Goal: Transaction & Acquisition: Subscribe to service/newsletter

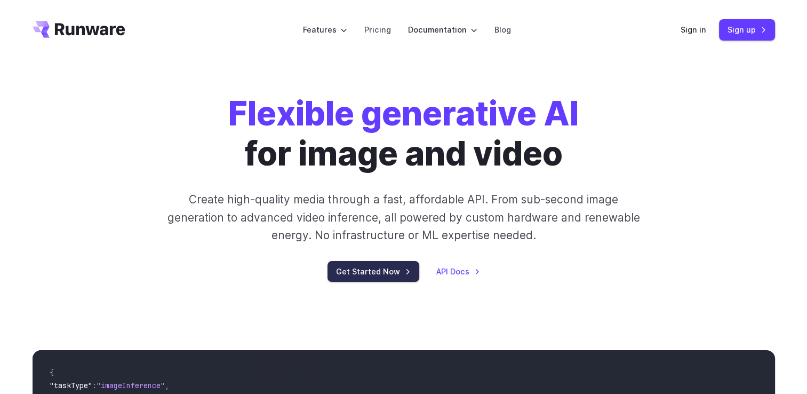
click at [368, 266] on link "Get Started Now" at bounding box center [374, 271] width 92 height 21
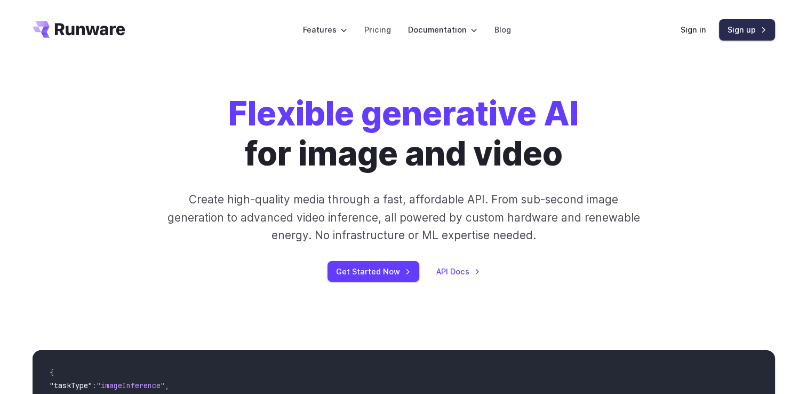
drag, startPoint x: 738, startPoint y: 28, endPoint x: 736, endPoint y: 56, distance: 27.8
click at [738, 27] on link "Sign up" at bounding box center [747, 29] width 56 height 21
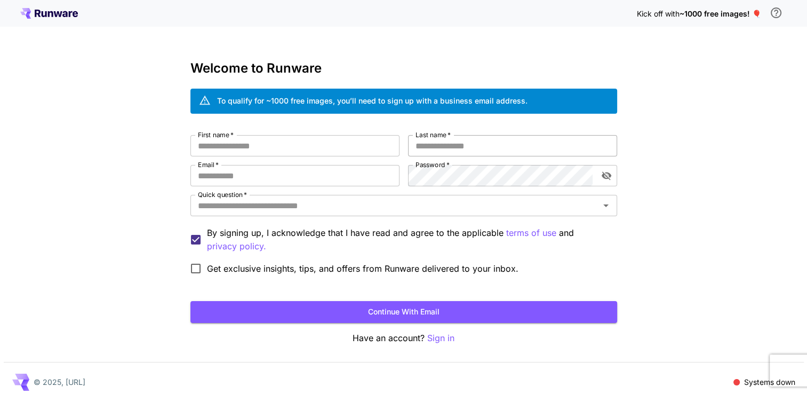
click at [480, 140] on input "Last name   *" at bounding box center [512, 145] width 209 height 21
click at [360, 101] on div "To qualify for ~1000 free images, you’ll need to sign up with a business email …" at bounding box center [372, 100] width 311 height 11
drag, startPoint x: 273, startPoint y: 100, endPoint x: 378, endPoint y: 91, distance: 105.5
click at [378, 92] on div "To qualify for ~1000 free images, you’ll need to sign up with a business email …" at bounding box center [372, 101] width 311 height 19
drag, startPoint x: 378, startPoint y: 91, endPoint x: 497, endPoint y: 68, distance: 121.3
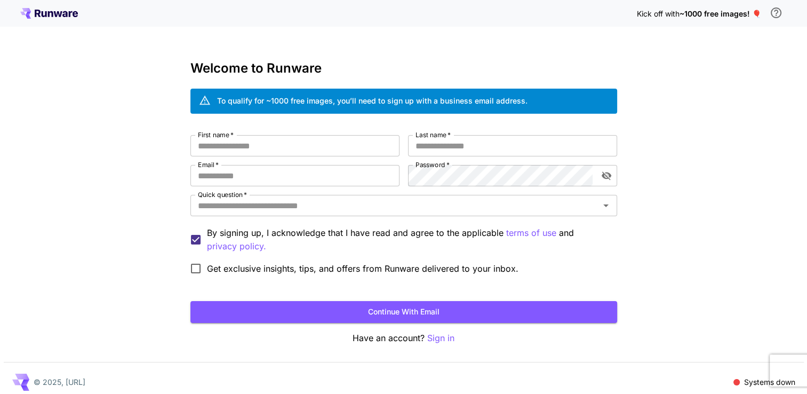
click at [497, 68] on h3 "Welcome to Runware" at bounding box center [403, 68] width 427 height 15
click at [447, 153] on input "Last name   *" at bounding box center [512, 145] width 209 height 21
click at [432, 311] on button "Continue with email" at bounding box center [403, 312] width 427 height 22
click at [437, 336] on p "Sign in" at bounding box center [440, 337] width 27 height 13
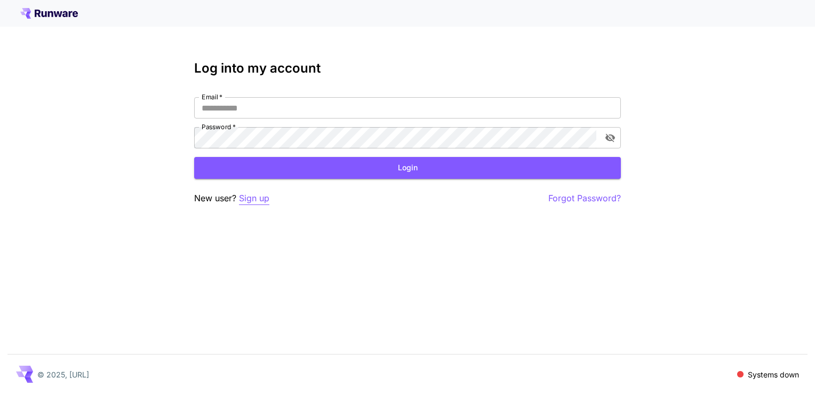
click at [250, 195] on p "Sign up" at bounding box center [254, 198] width 30 height 13
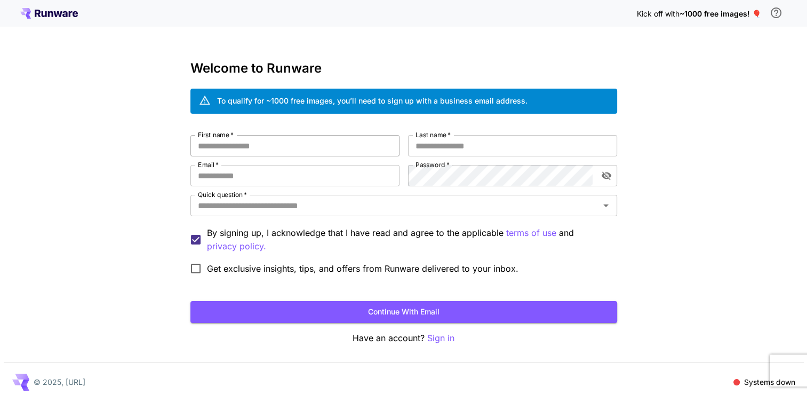
click at [222, 144] on input "First name   *" at bounding box center [294, 145] width 209 height 21
click at [226, 174] on input "Email   *" at bounding box center [294, 175] width 209 height 21
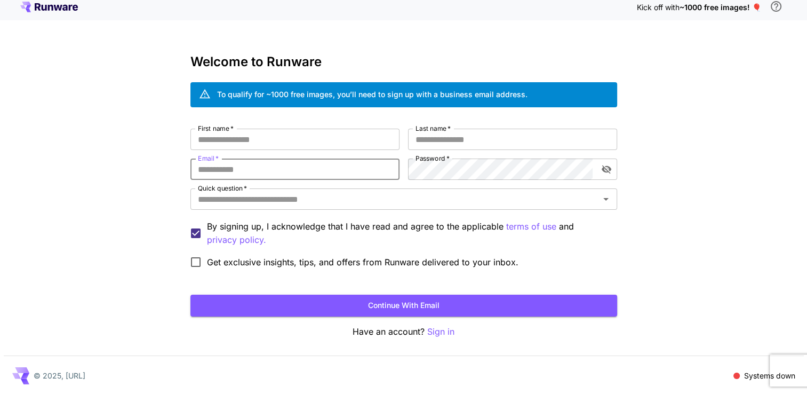
scroll to position [7, 0]
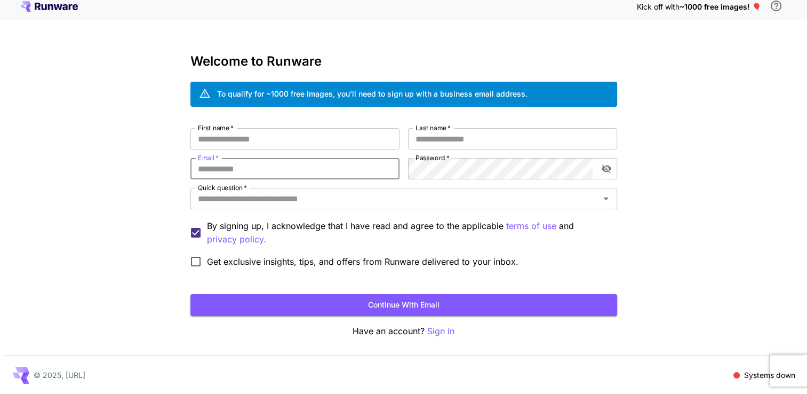
click at [696, 258] on div "Kick off with ~1000 free images! 🎈 Welcome to Runware To qualify for ~1000 free…" at bounding box center [403, 194] width 807 height 402
